Goal: Task Accomplishment & Management: Manage account settings

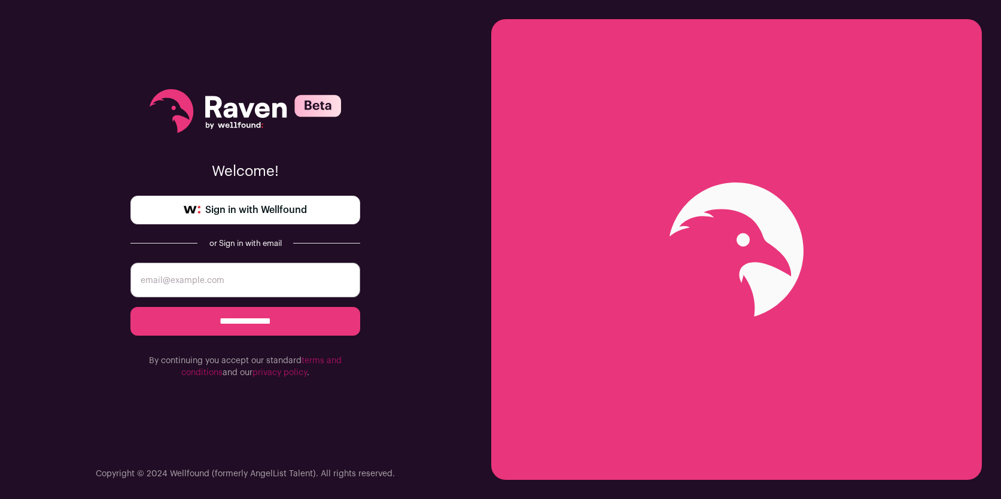
click at [232, 209] on span "Sign in with Wellfound" at bounding box center [256, 210] width 102 height 14
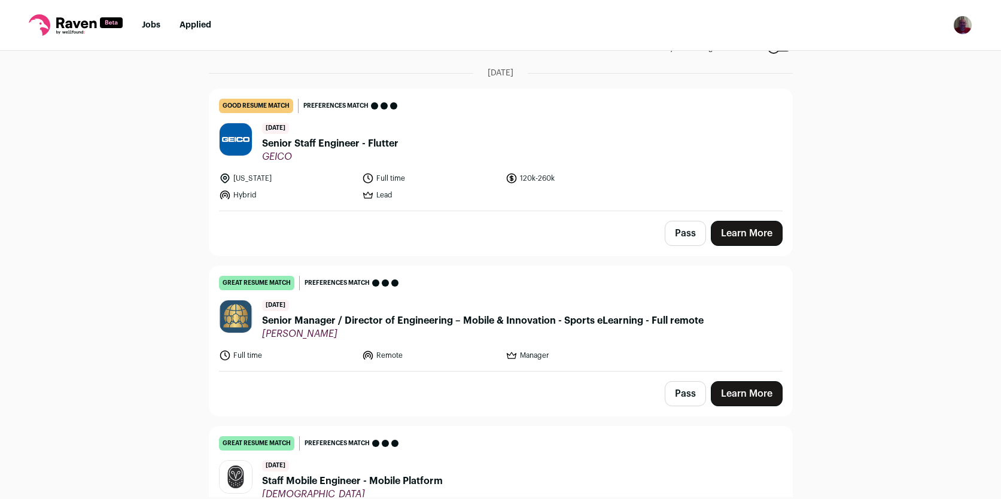
scroll to position [62, 0]
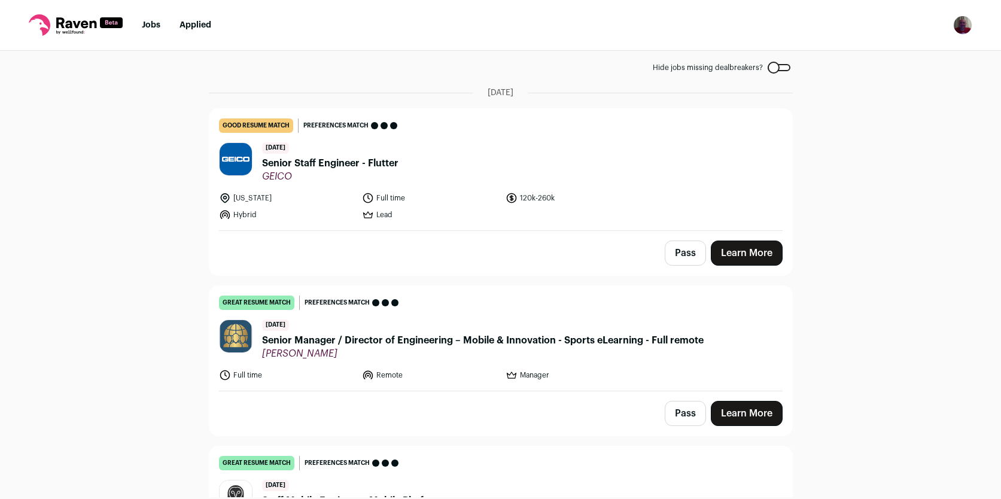
click at [685, 251] on button "Pass" at bounding box center [685, 253] width 41 height 25
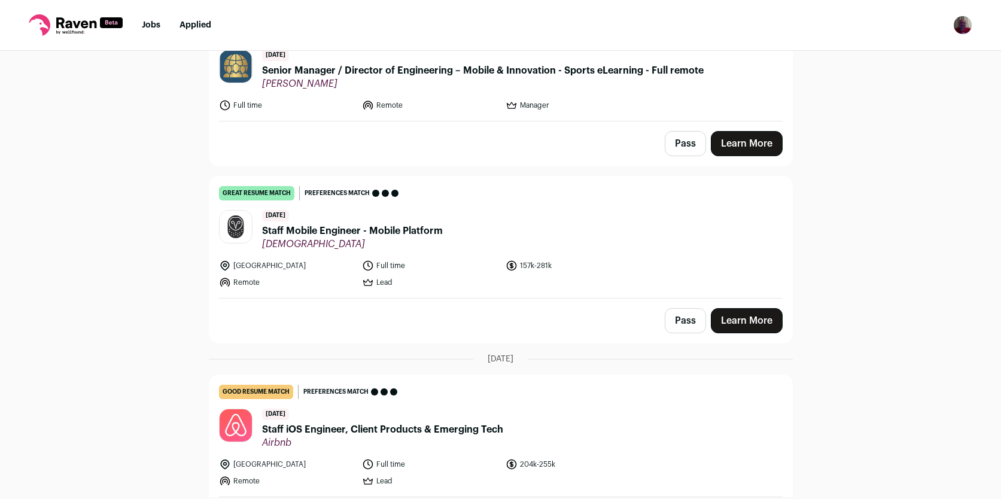
scroll to position [333, 0]
click at [685, 320] on button "Pass" at bounding box center [685, 320] width 41 height 25
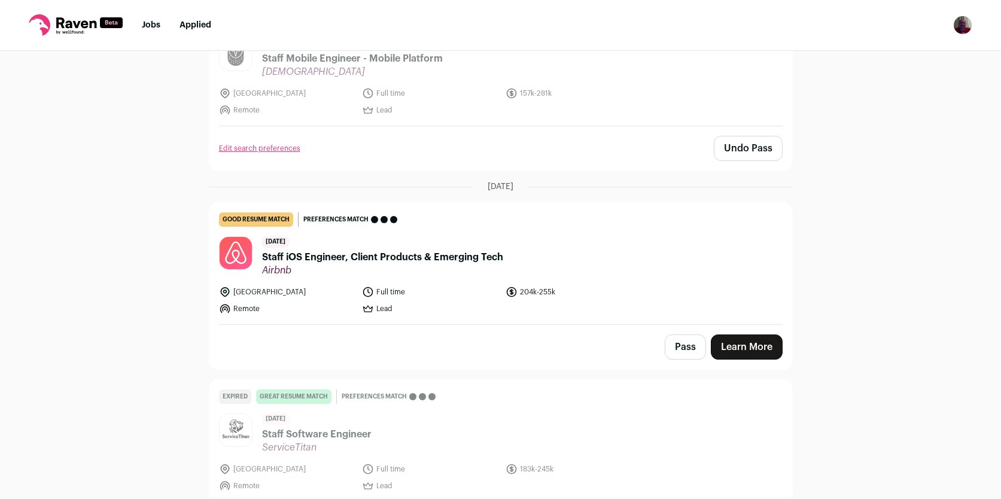
scroll to position [509, 0]
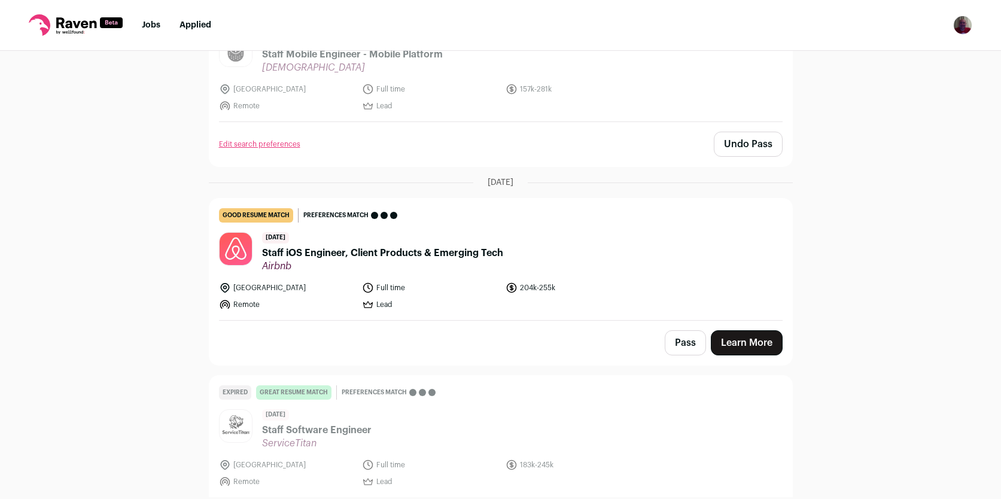
click at [684, 351] on button "Pass" at bounding box center [685, 342] width 41 height 25
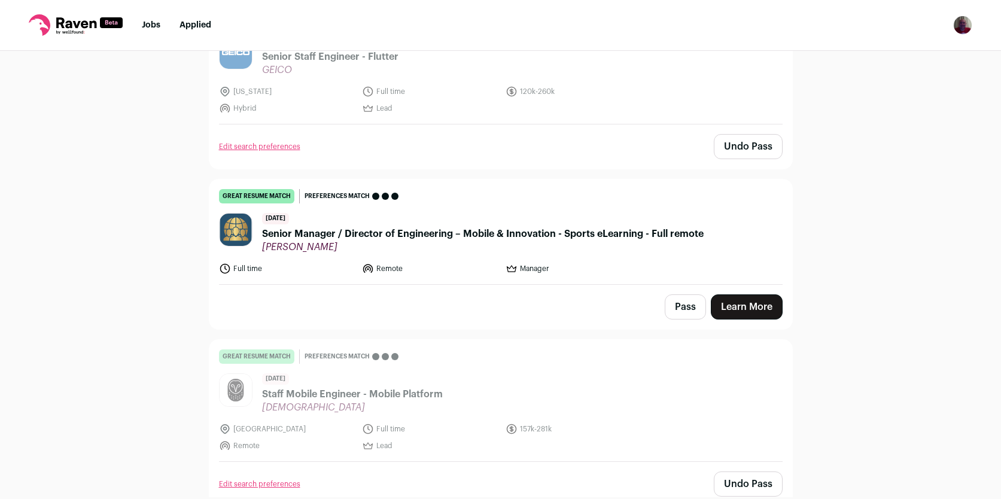
scroll to position [160, 0]
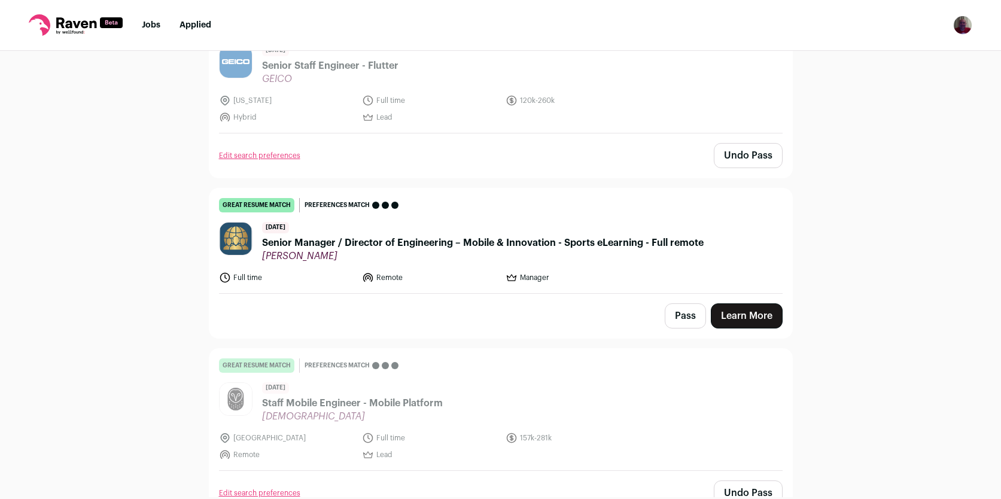
click at [738, 311] on link "Learn More" at bounding box center [747, 315] width 72 height 25
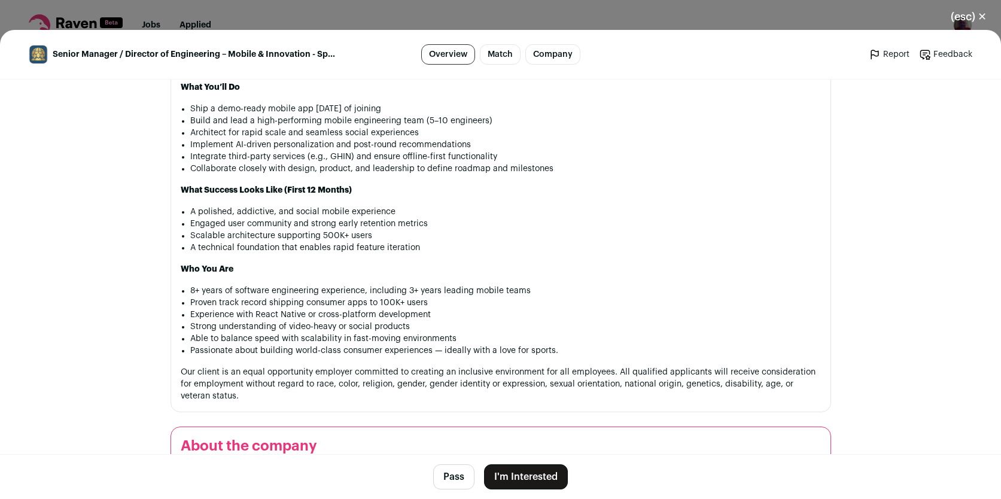
scroll to position [810, 0]
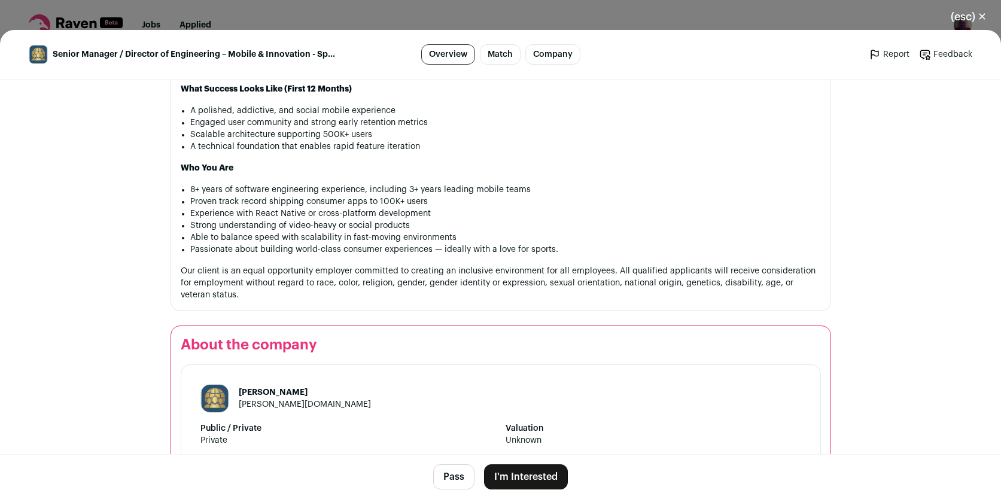
click at [450, 484] on button "Pass" at bounding box center [453, 476] width 41 height 25
